Goal: Task Accomplishment & Management: Manage account settings

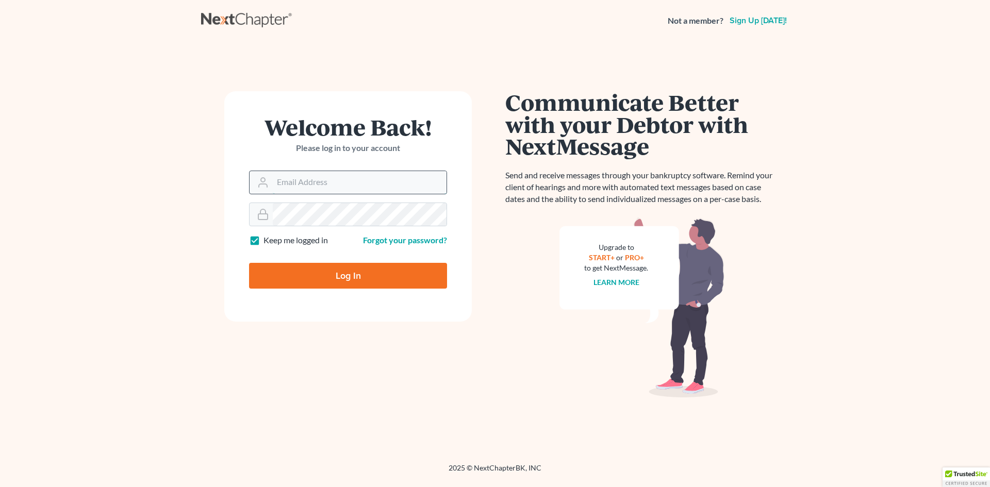
click at [369, 178] on input "Email Address" at bounding box center [360, 182] width 174 height 23
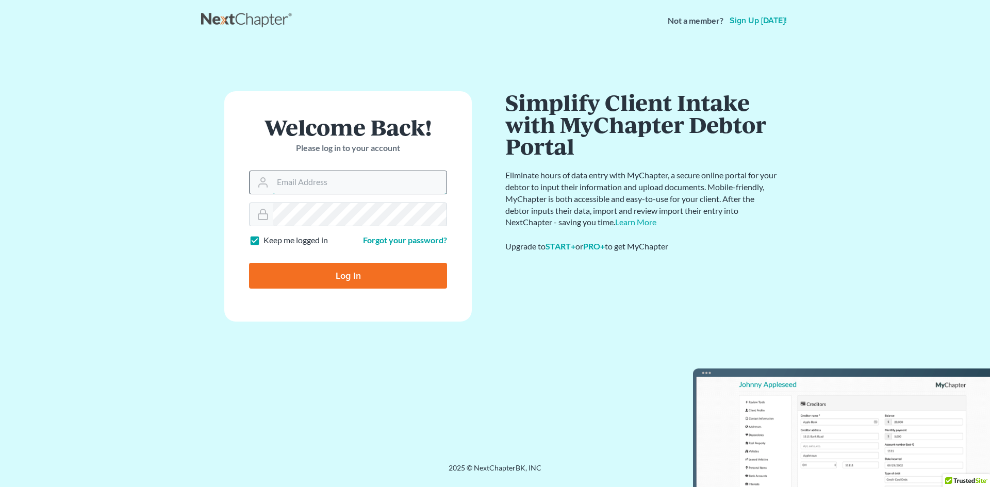
type input "GulleyLaw@gmail.com"
click at [323, 277] on input "Log In" at bounding box center [348, 276] width 198 height 26
type input "Thinking..."
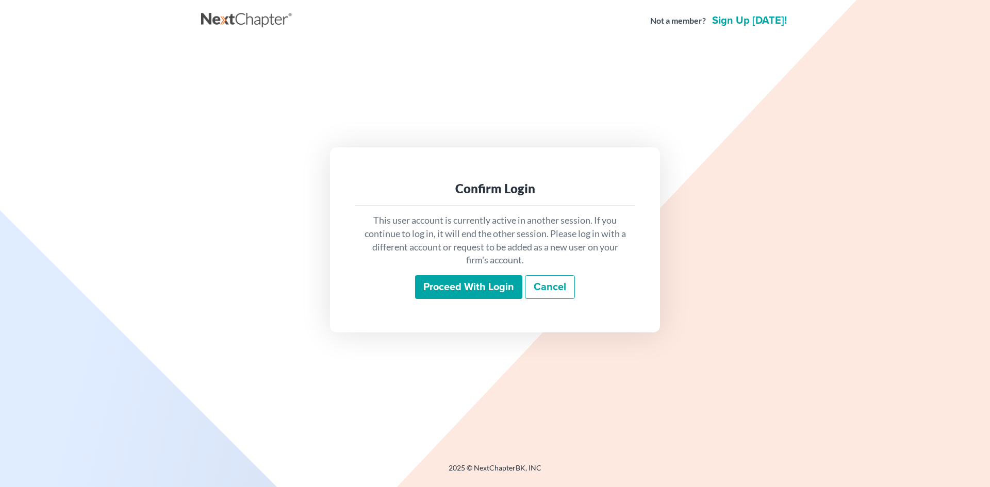
click at [474, 286] on input "Proceed with login" at bounding box center [468, 287] width 107 height 24
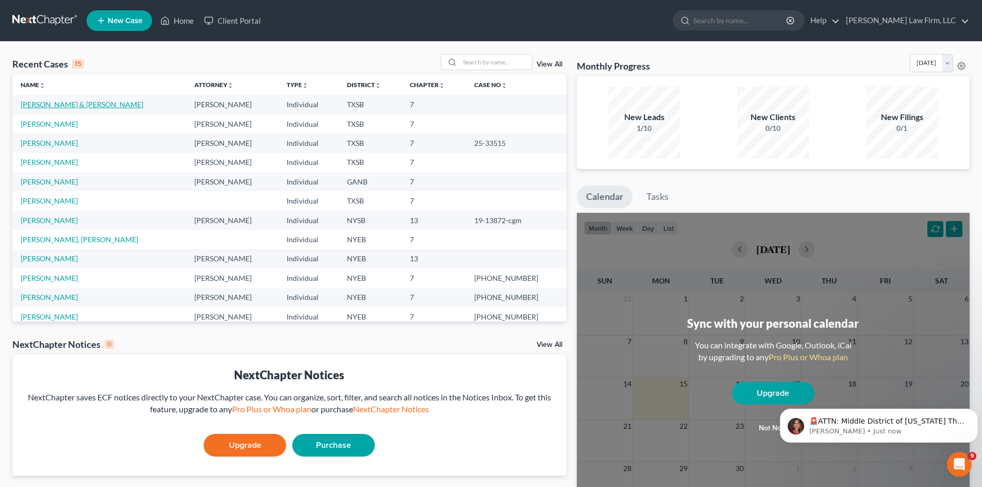
click at [81, 105] on link "[PERSON_NAME] & [PERSON_NAME]" at bounding box center [82, 104] width 123 height 9
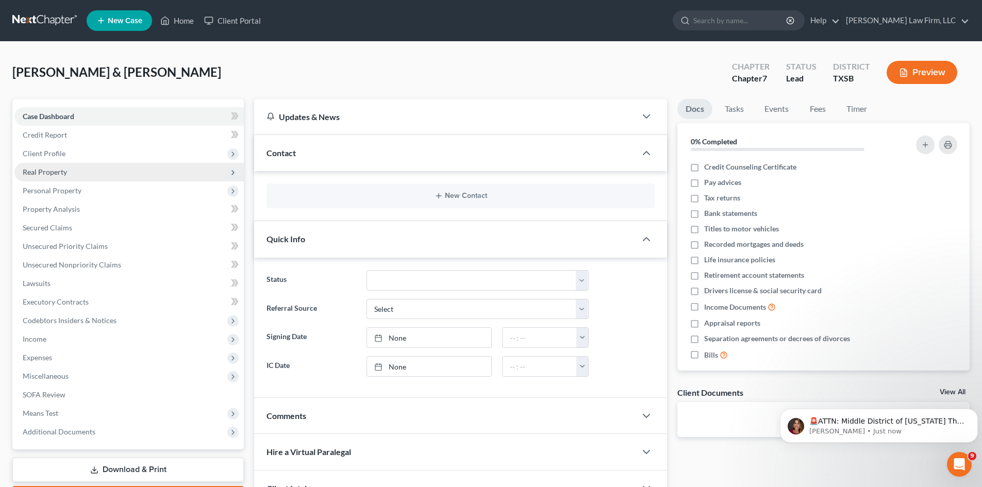
click at [44, 169] on span "Real Property" at bounding box center [45, 171] width 44 height 9
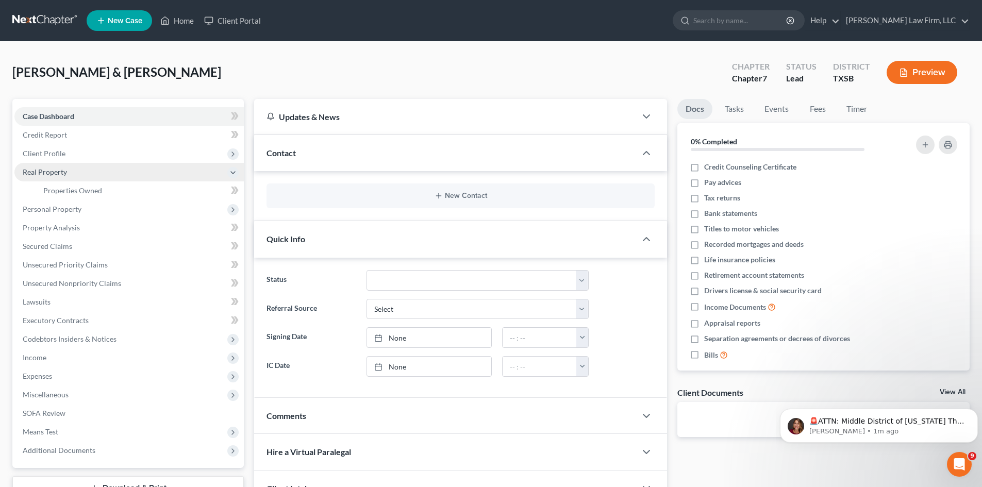
click at [46, 170] on span "Real Property" at bounding box center [45, 171] width 44 height 9
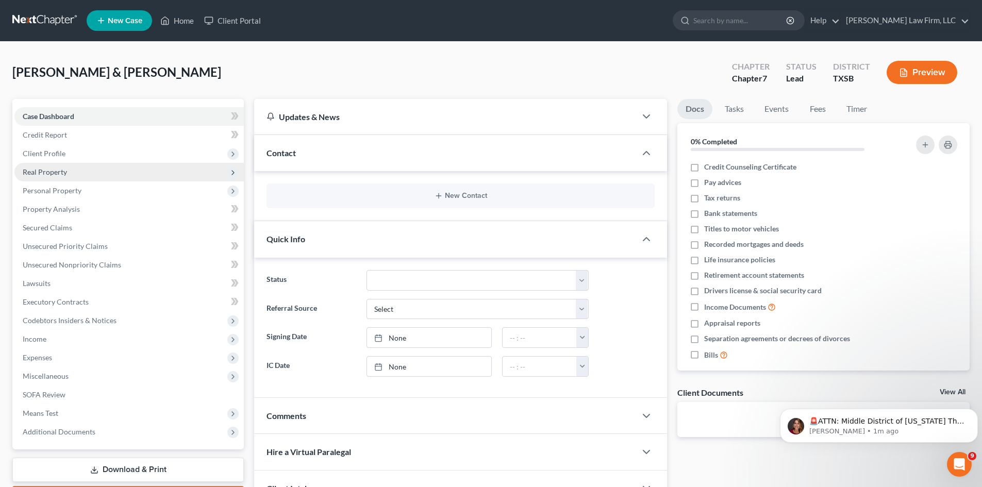
click at [72, 169] on span "Real Property" at bounding box center [128, 172] width 229 height 19
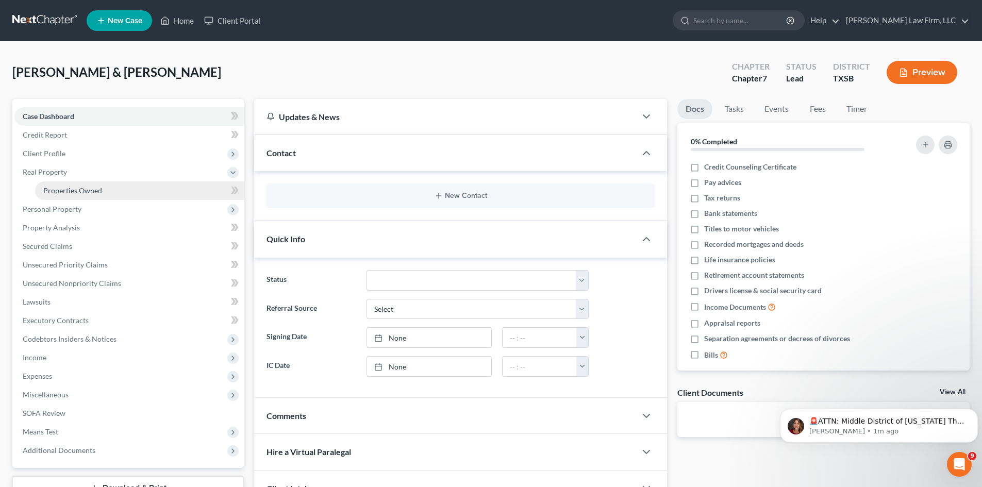
click at [143, 191] on link "Properties Owned" at bounding box center [139, 190] width 209 height 19
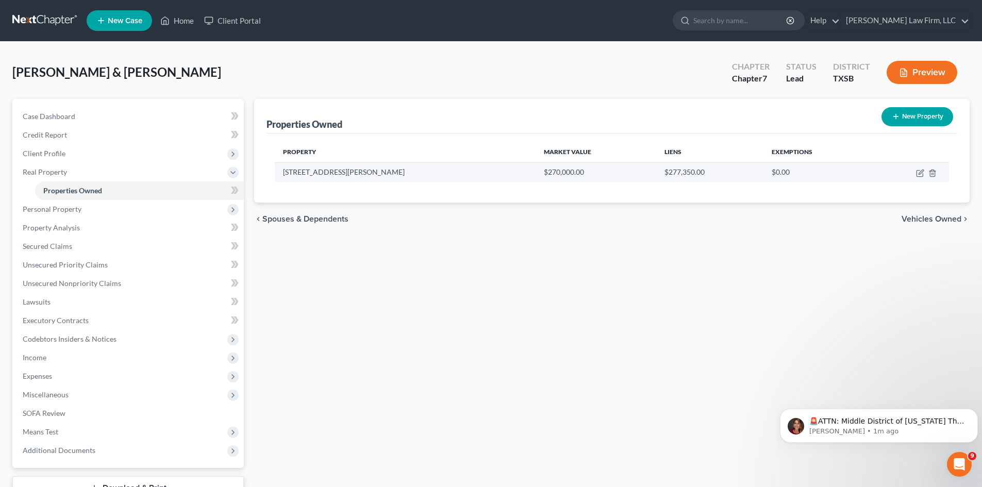
click at [304, 175] on td "[STREET_ADDRESS][PERSON_NAME]" at bounding box center [405, 172] width 261 height 20
click at [917, 174] on icon "button" at bounding box center [919, 174] width 6 height 6
select select "45"
select select "2"
select select "1"
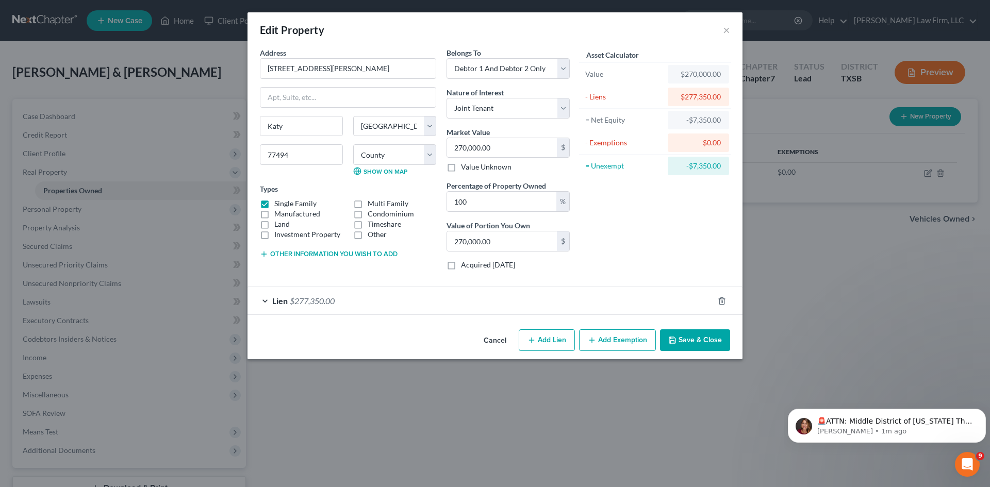
click at [287, 304] on span "Lien" at bounding box center [279, 301] width 15 height 10
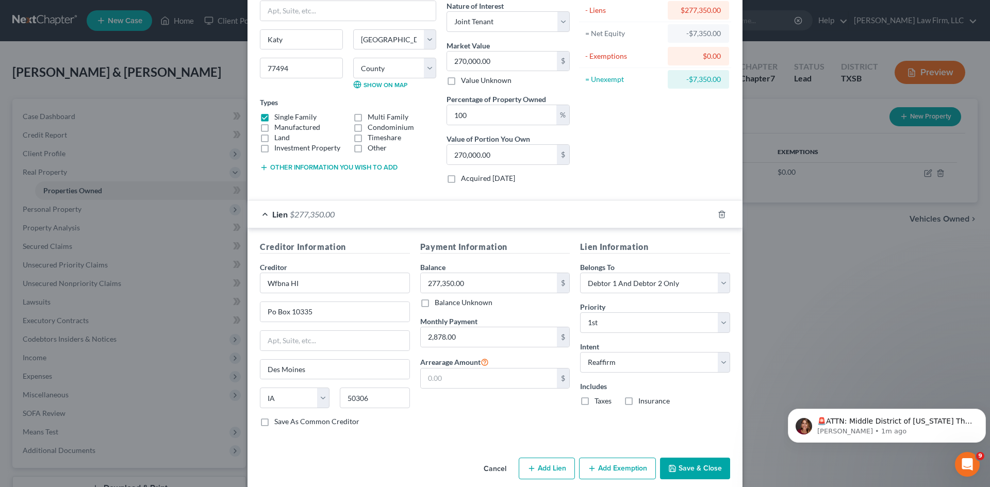
scroll to position [99, 0]
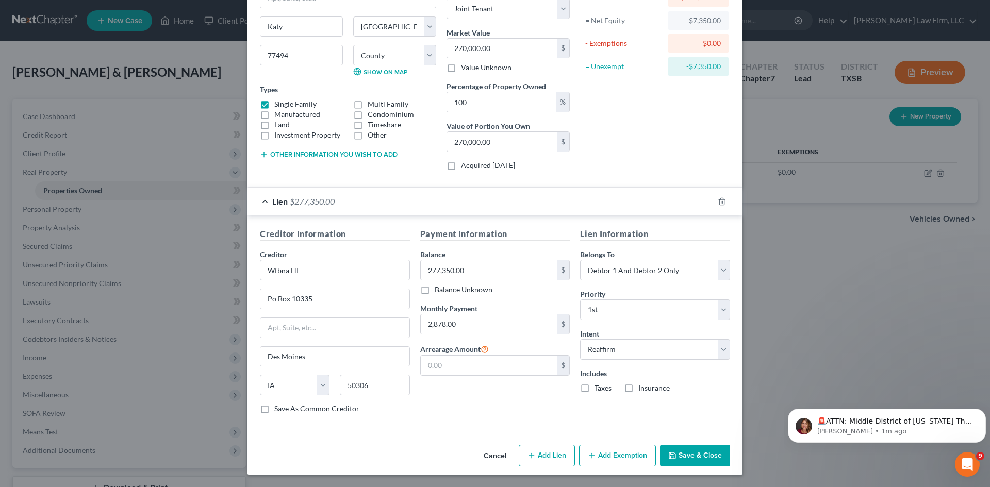
click at [618, 458] on button "Add Exemption" at bounding box center [617, 456] width 77 height 22
select select "2"
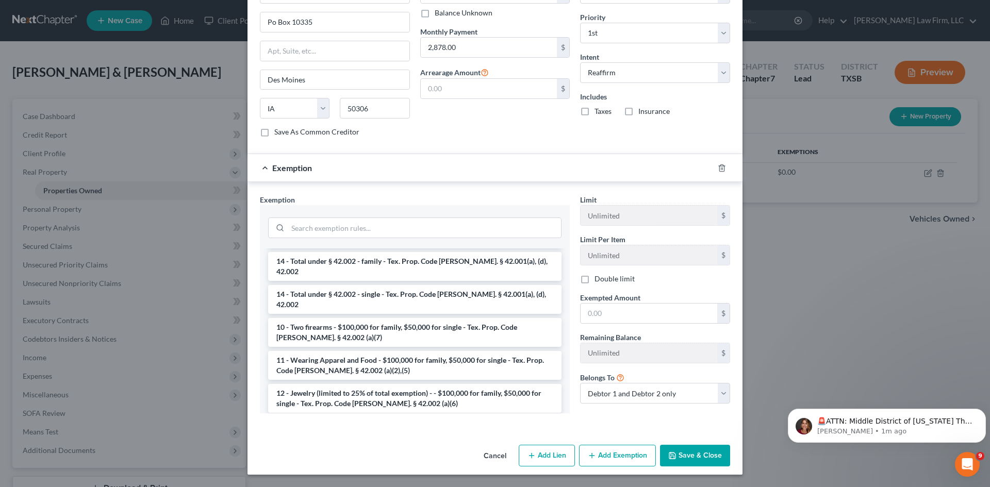
scroll to position [0, 0]
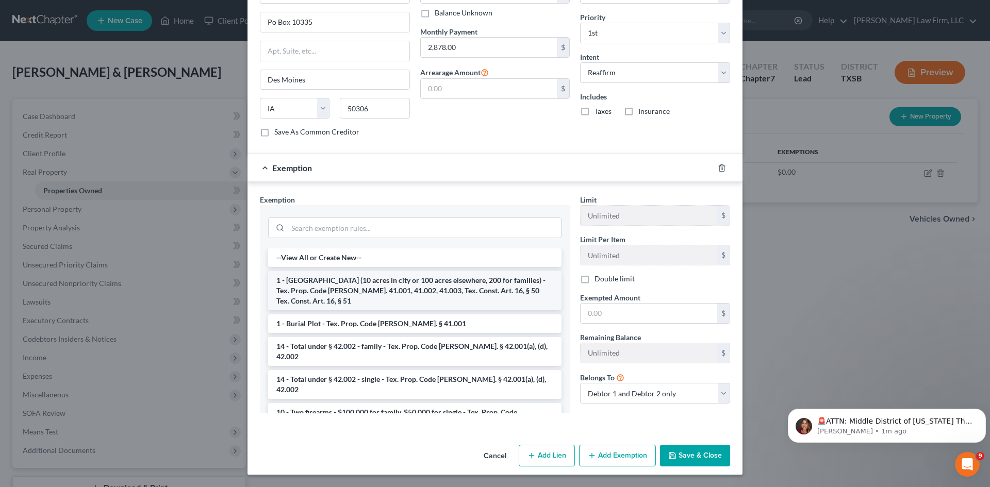
click at [483, 290] on li "1 - [GEOGRAPHIC_DATA] (10 acres in city or 100 acres elsewhere, 200 for familie…" at bounding box center [414, 290] width 293 height 39
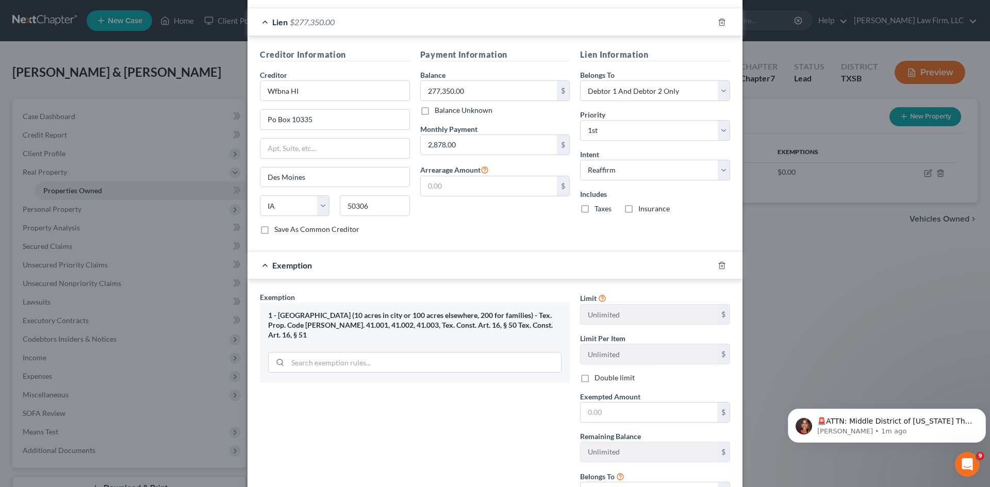
scroll to position [316, 0]
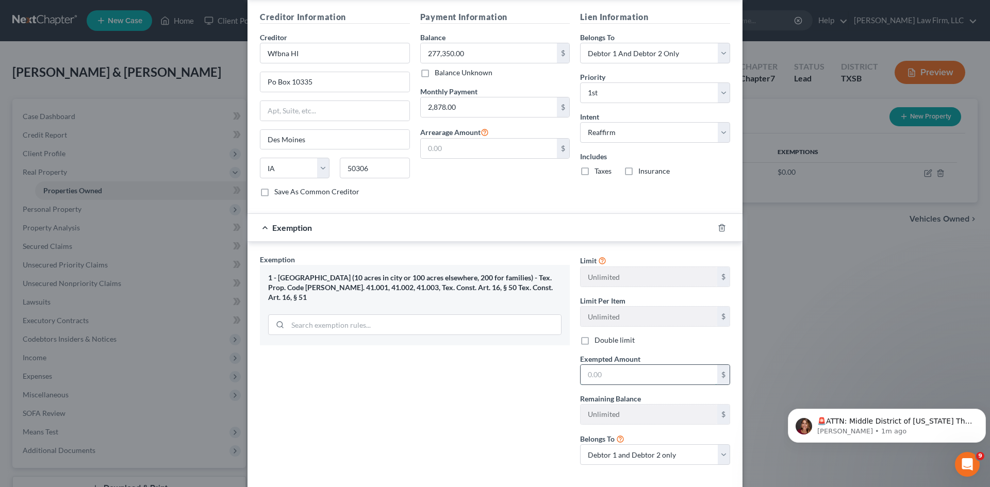
click at [642, 377] on input "text" at bounding box center [648, 375] width 137 height 20
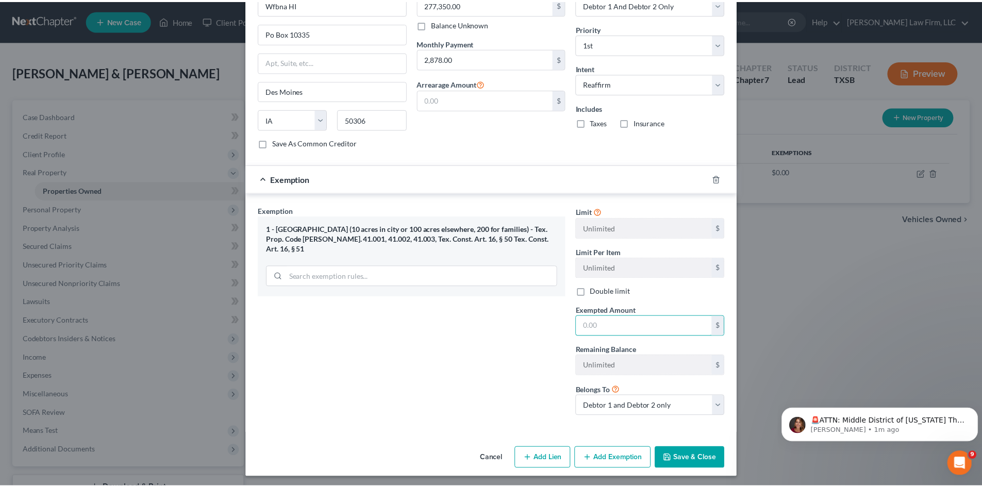
scroll to position [368, 0]
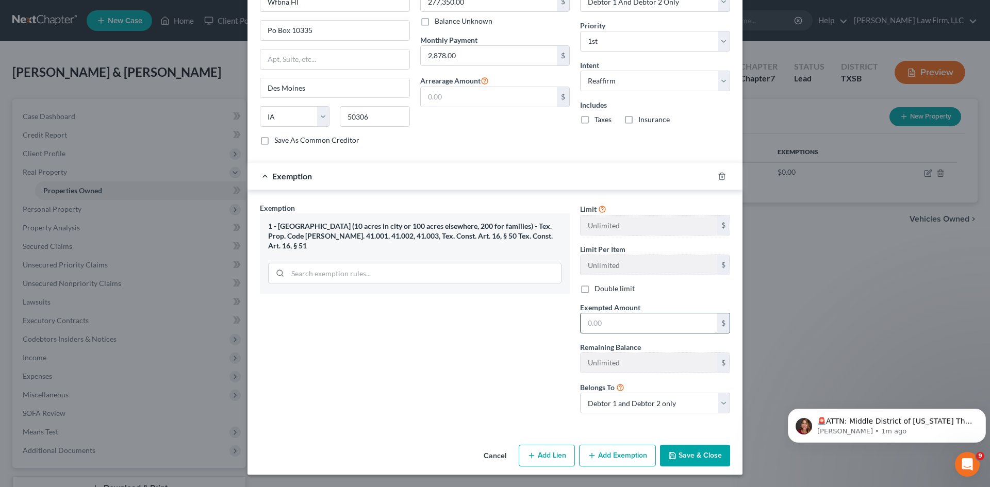
click at [594, 323] on input "text" at bounding box center [648, 323] width 137 height 20
type input "7,350"
click at [703, 459] on button "Save & Close" at bounding box center [695, 456] width 70 height 22
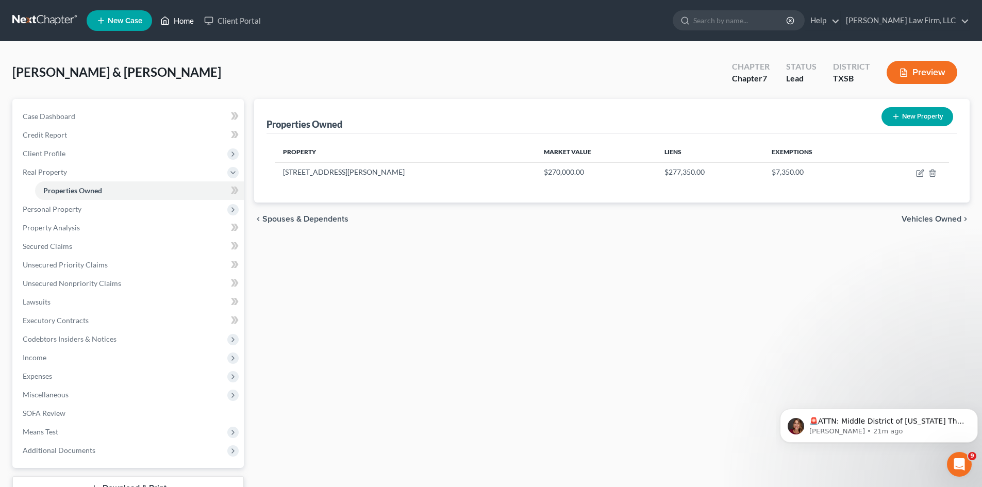
click at [190, 19] on link "Home" at bounding box center [177, 20] width 44 height 19
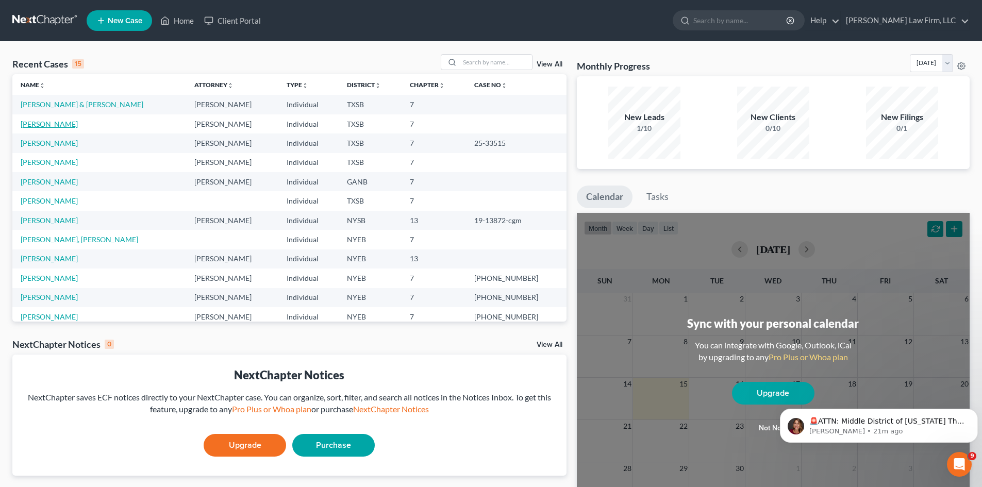
click at [64, 125] on link "[PERSON_NAME]" at bounding box center [49, 124] width 57 height 9
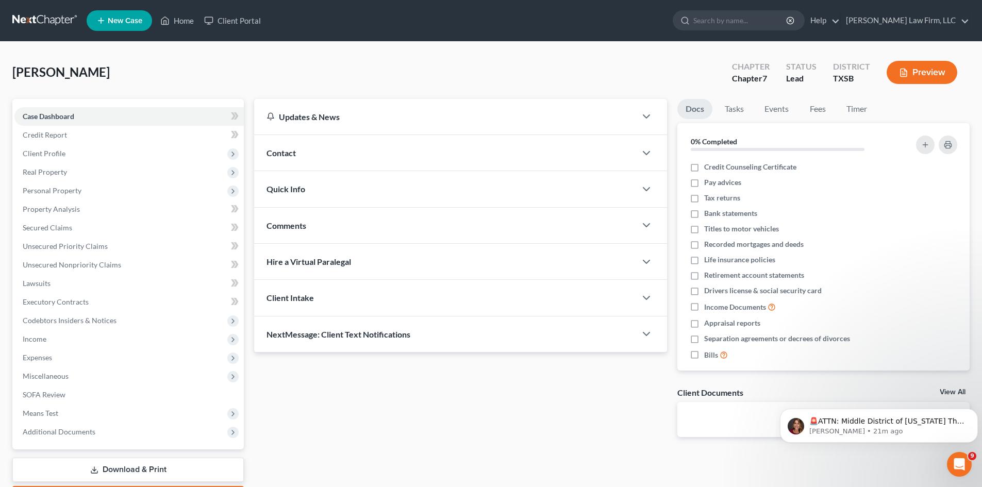
click at [283, 153] on span "Contact" at bounding box center [280, 153] width 29 height 10
